Goal: Task Accomplishment & Management: Complete application form

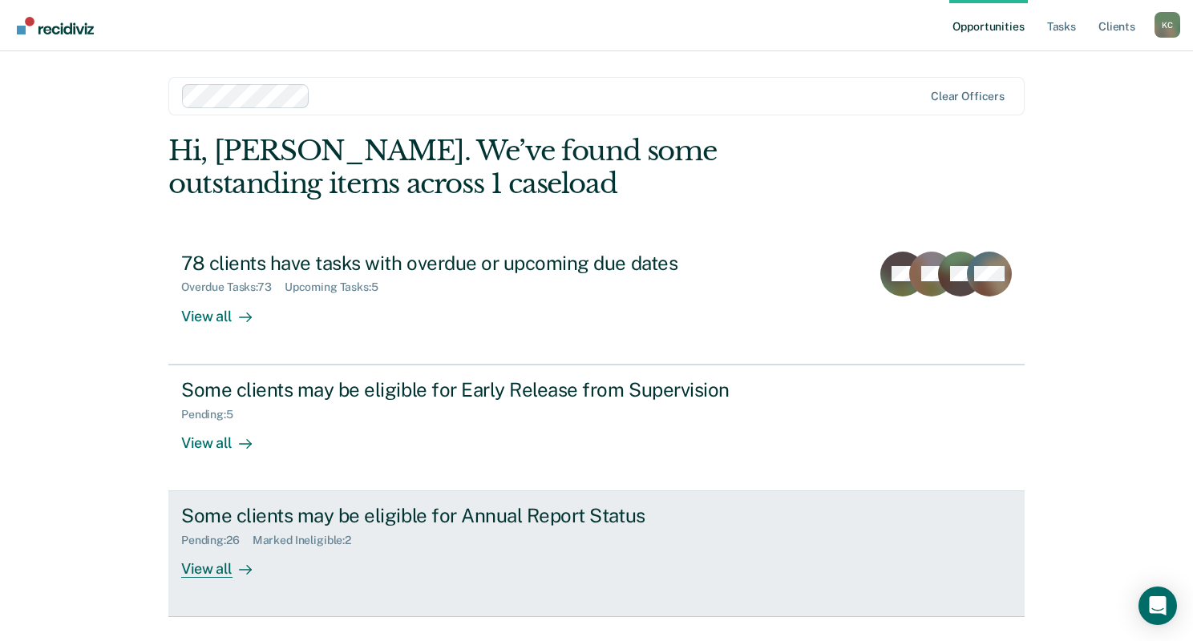
click at [228, 542] on div "Pending : 26" at bounding box center [216, 541] width 71 height 14
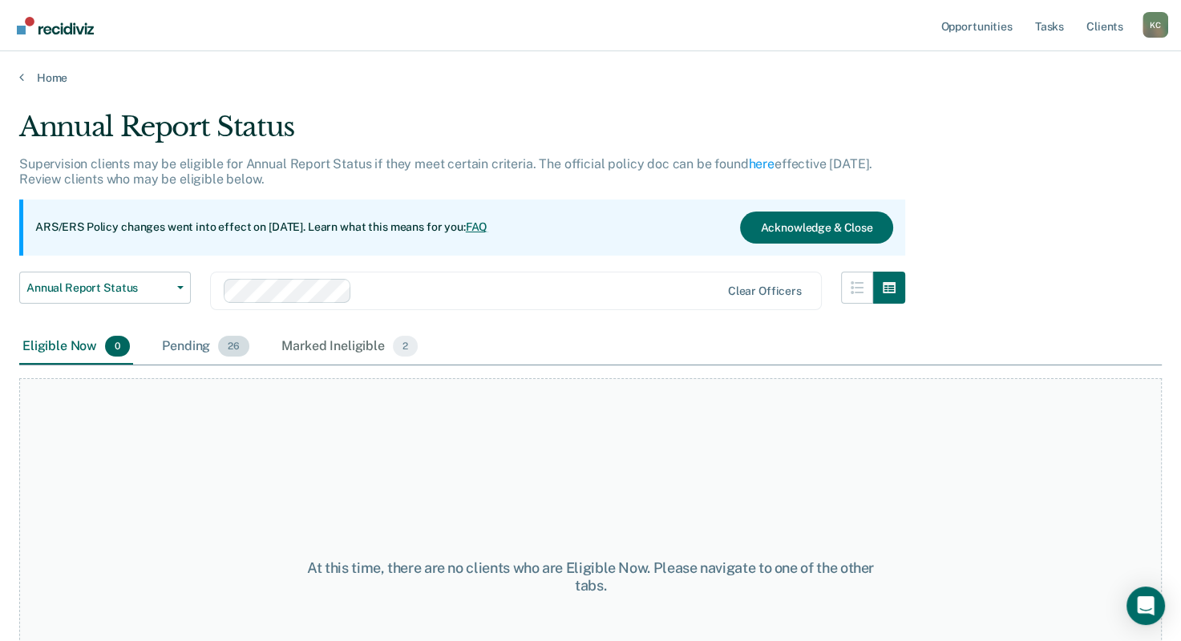
click at [192, 350] on div "Pending 26" at bounding box center [206, 346] width 94 height 35
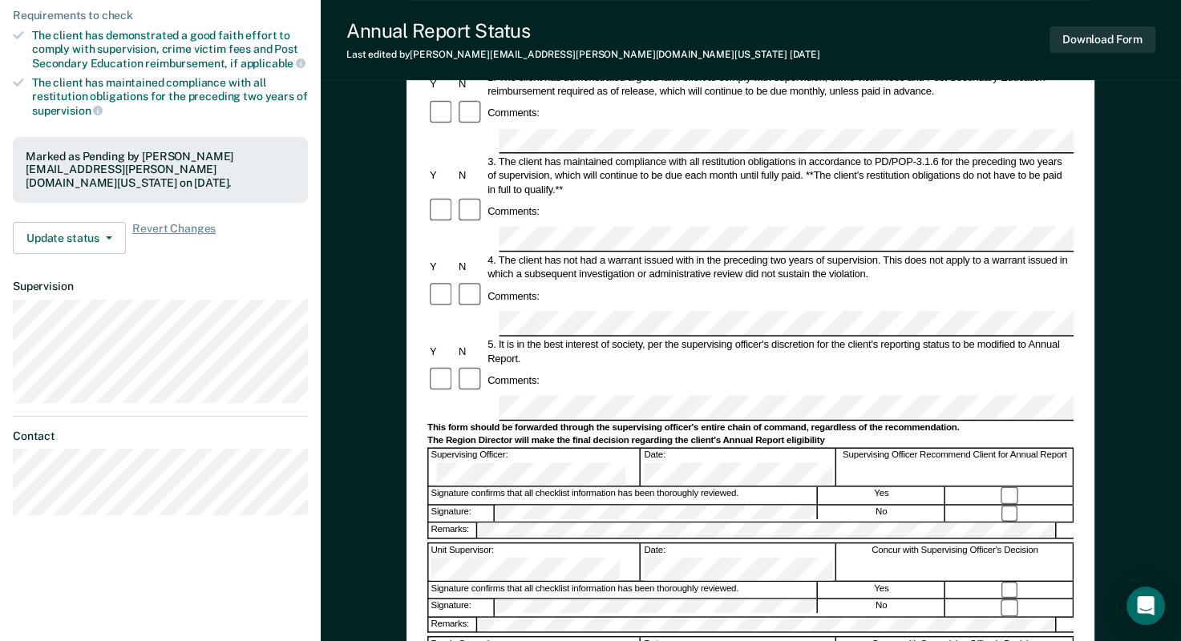
scroll to position [112, 0]
